Goal: Information Seeking & Learning: Learn about a topic

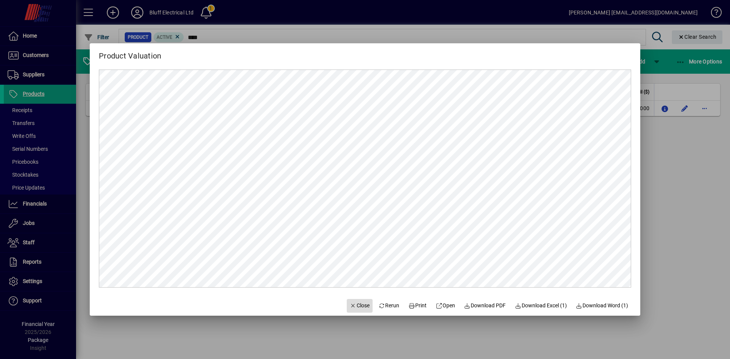
click at [351, 306] on span "Close" at bounding box center [360, 306] width 20 height 8
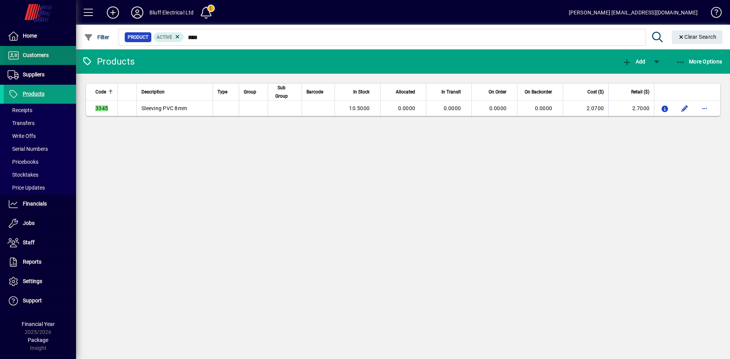
click at [35, 56] on span "Customers" at bounding box center [36, 55] width 26 height 6
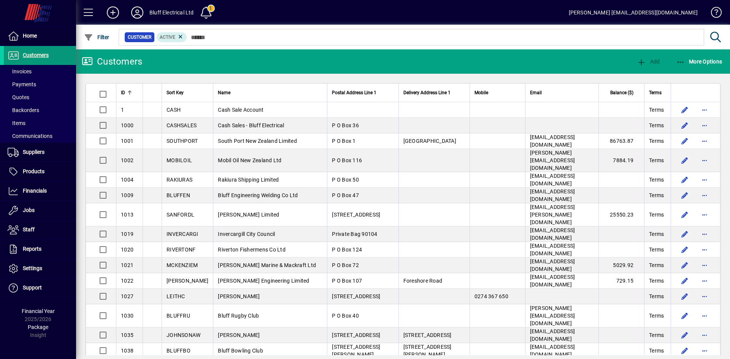
click at [32, 55] on span "Customers" at bounding box center [36, 55] width 26 height 6
click at [697, 59] on span "More Options" at bounding box center [699, 62] width 46 height 6
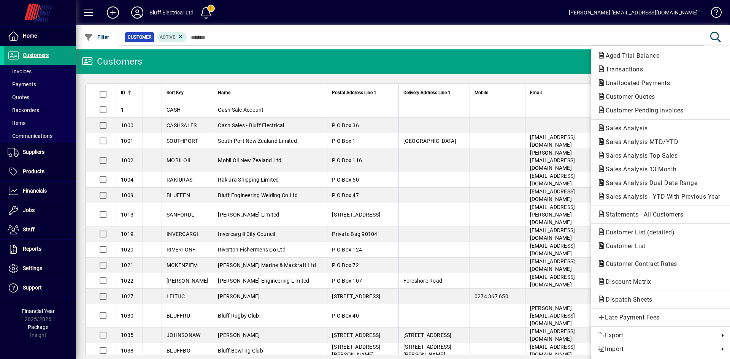
click at [35, 36] on div at bounding box center [365, 179] width 730 height 359
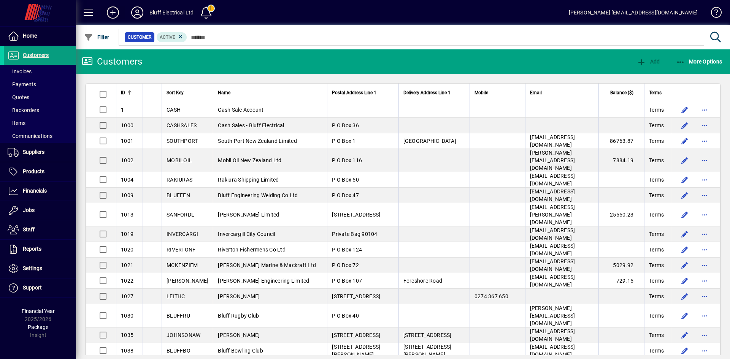
click at [113, 12] on icon at bounding box center [112, 12] width 15 height 12
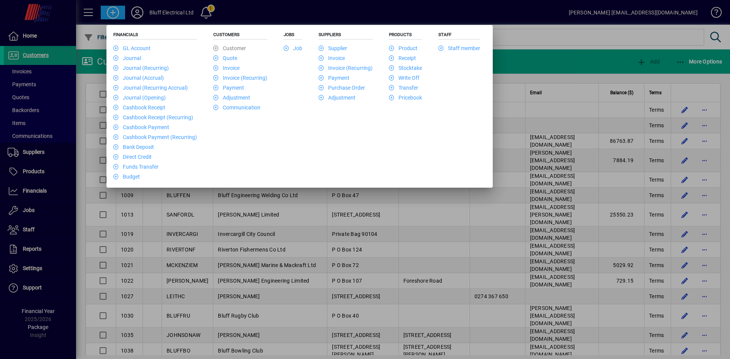
click at [41, 189] on div at bounding box center [365, 179] width 730 height 359
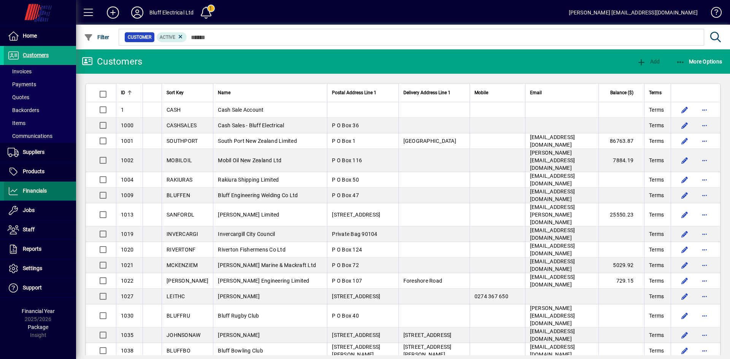
click at [40, 189] on span "Financials" at bounding box center [35, 191] width 24 height 6
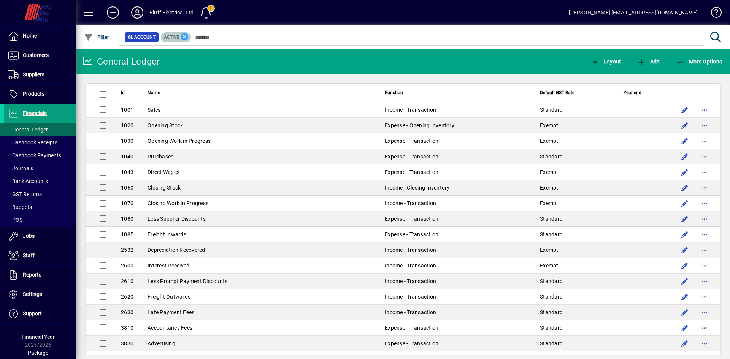
click at [183, 37] on icon at bounding box center [184, 36] width 7 height 7
click at [114, 14] on icon at bounding box center [112, 12] width 15 height 12
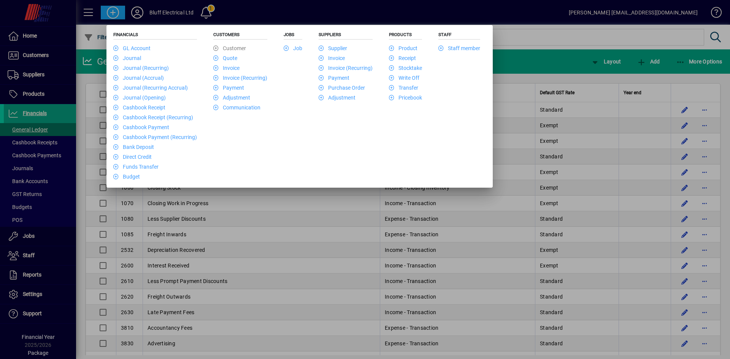
click at [291, 15] on div at bounding box center [365, 179] width 730 height 359
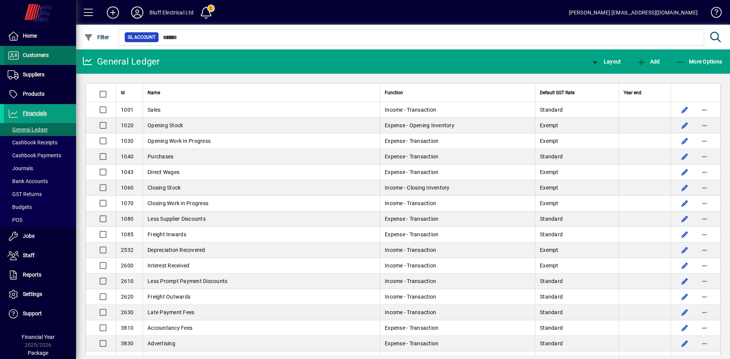
click at [44, 55] on span "Customers" at bounding box center [36, 55] width 26 height 6
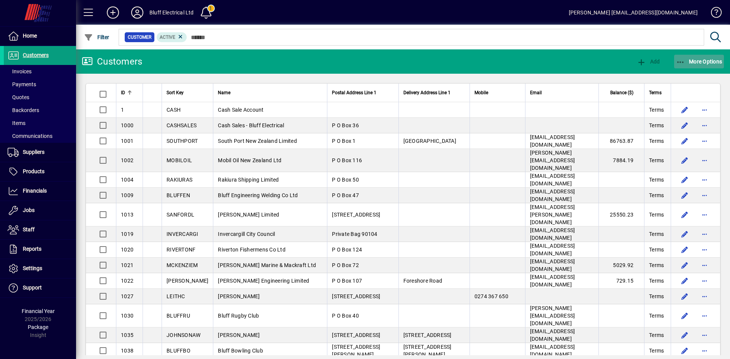
click at [685, 60] on span "More Options" at bounding box center [699, 62] width 46 height 6
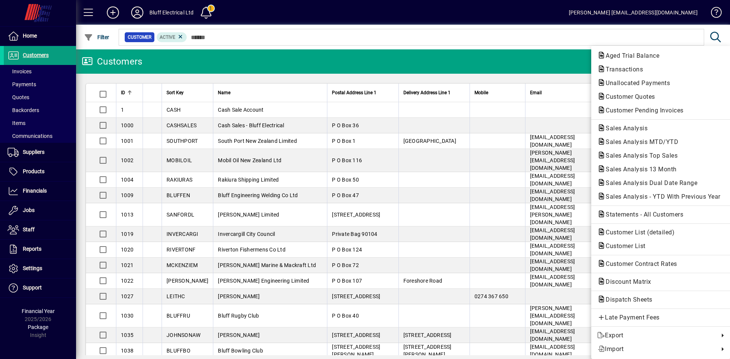
click at [33, 190] on div at bounding box center [365, 179] width 730 height 359
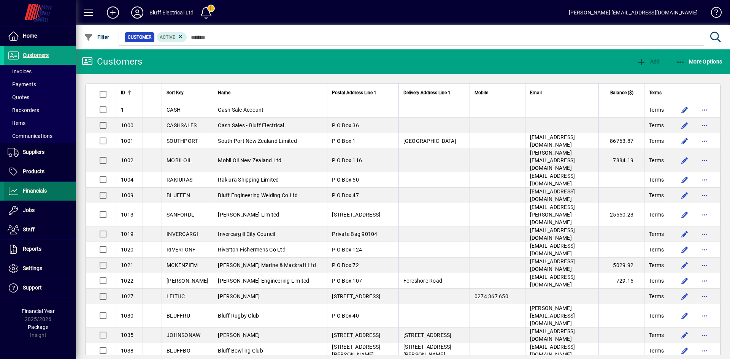
click at [23, 190] on span "Financials" at bounding box center [35, 191] width 24 height 6
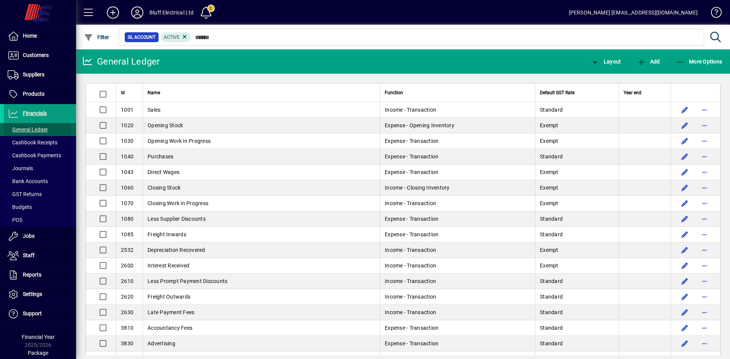
click at [27, 127] on span "General Ledger" at bounding box center [28, 130] width 40 height 6
click at [695, 60] on span "More Options" at bounding box center [699, 62] width 46 height 6
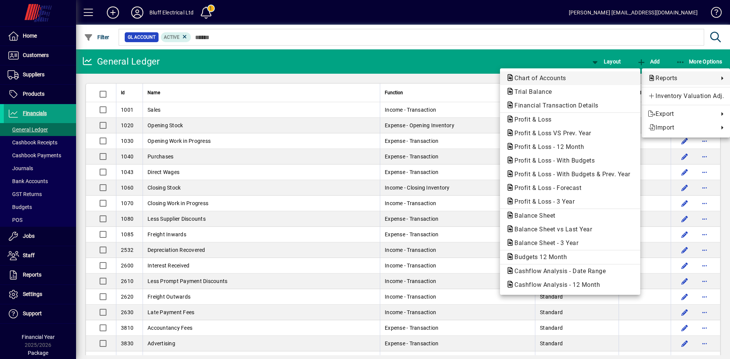
click at [557, 78] on span "Chart of Accounts" at bounding box center [538, 77] width 64 height 7
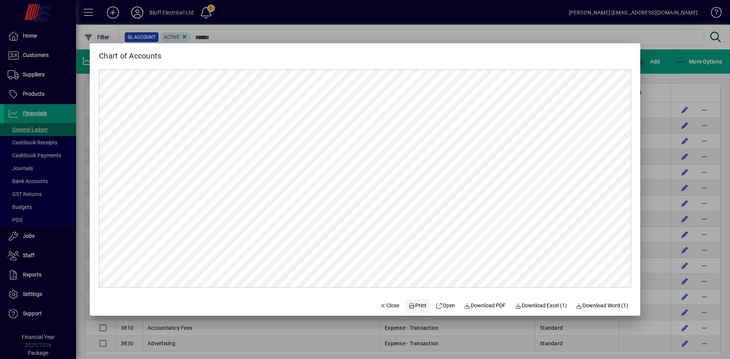
click at [415, 305] on span "Print" at bounding box center [417, 306] width 18 height 8
click at [382, 307] on span "Close" at bounding box center [390, 306] width 20 height 8
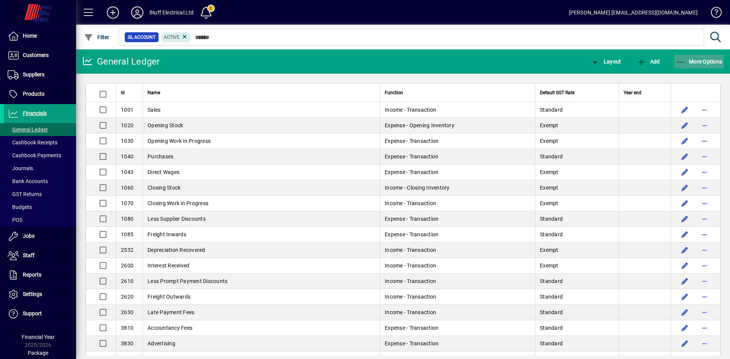
click at [690, 62] on span "More Options" at bounding box center [699, 62] width 46 height 6
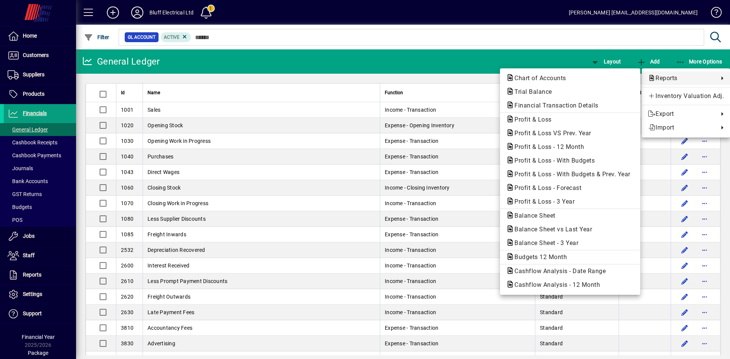
click at [363, 15] on div at bounding box center [365, 179] width 730 height 359
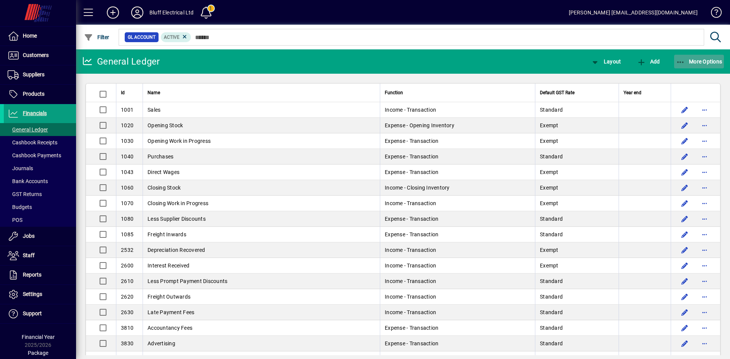
click at [687, 62] on span "More Options" at bounding box center [699, 62] width 46 height 6
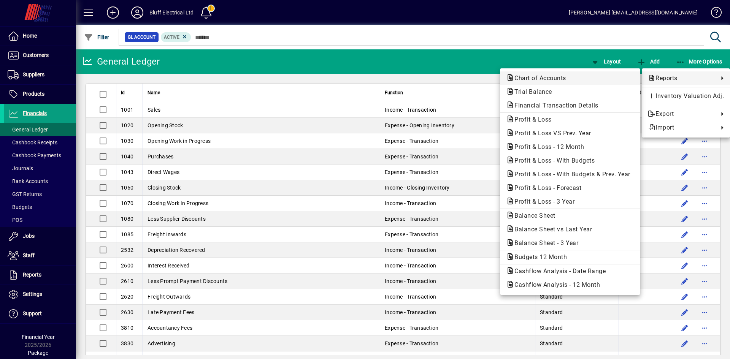
click at [572, 76] on span "Chart of Accounts" at bounding box center [570, 78] width 128 height 9
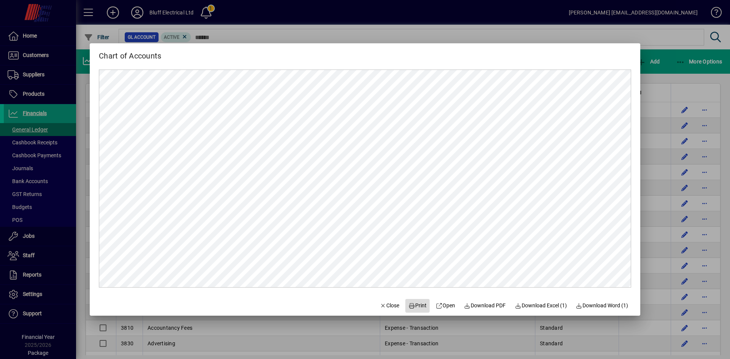
click at [416, 305] on span "Print" at bounding box center [417, 306] width 18 height 8
click at [383, 306] on span "Close" at bounding box center [390, 306] width 20 height 8
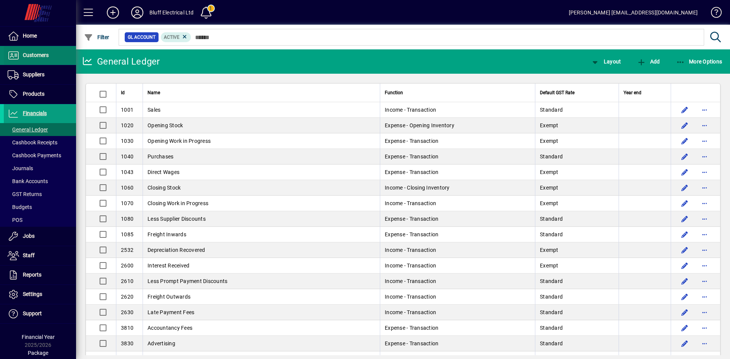
click at [31, 54] on span "Customers" at bounding box center [36, 55] width 26 height 6
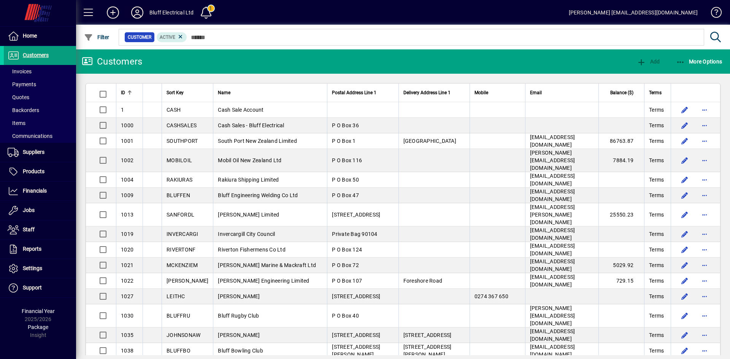
click at [136, 9] on icon at bounding box center [137, 12] width 15 height 12
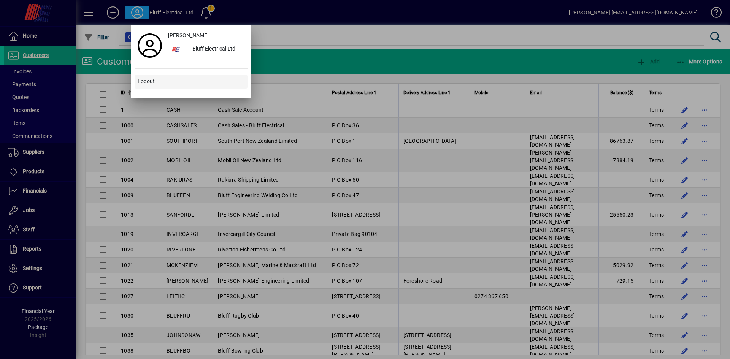
click at [144, 83] on span "Logout" at bounding box center [146, 82] width 17 height 8
